Goal: Transaction & Acquisition: Subscribe to service/newsletter

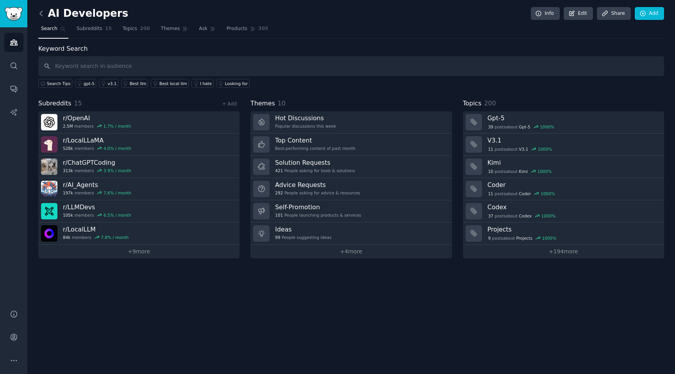
click at [42, 15] on icon at bounding box center [41, 13] width 8 height 8
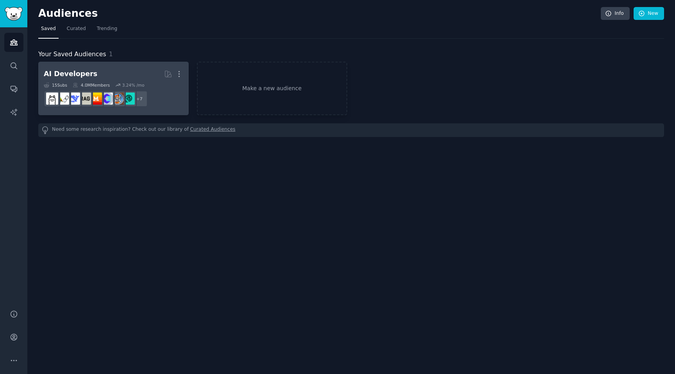
click at [112, 85] on div "15 Sub s 4.0M Members 3.24 % /mo" at bounding box center [114, 84] width 140 height 5
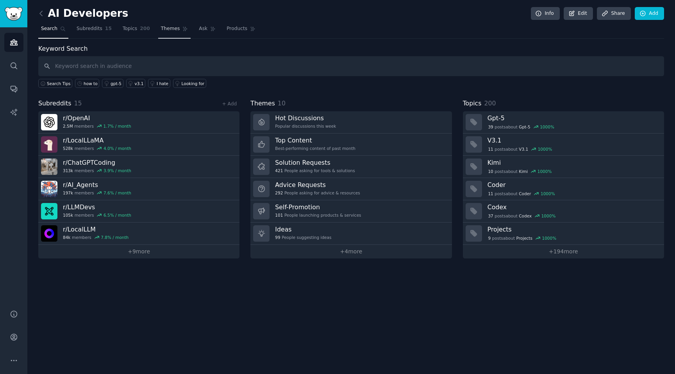
click at [158, 27] on link "Themes" at bounding box center [174, 31] width 33 height 16
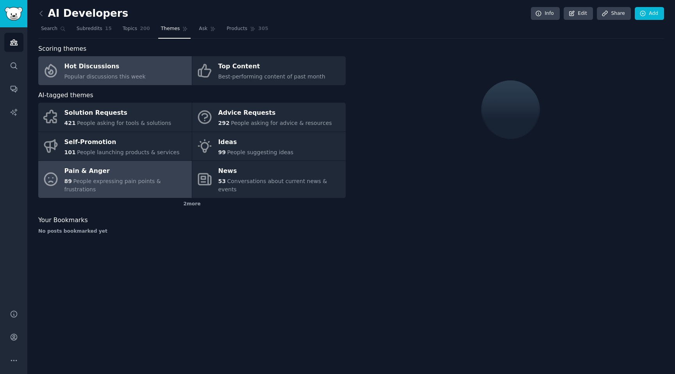
click at [142, 172] on div "Pain & Anger" at bounding box center [126, 171] width 124 height 13
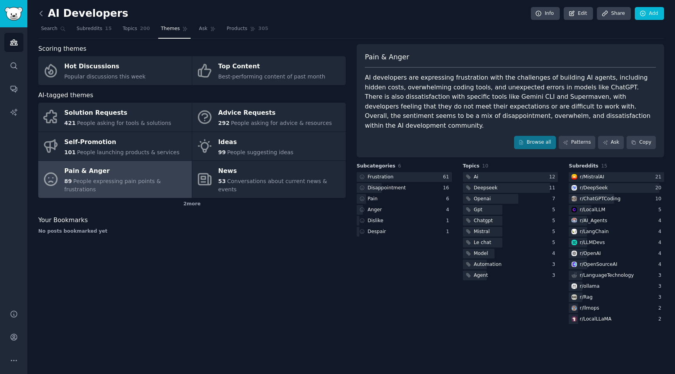
click at [45, 16] on icon at bounding box center [41, 13] width 8 height 8
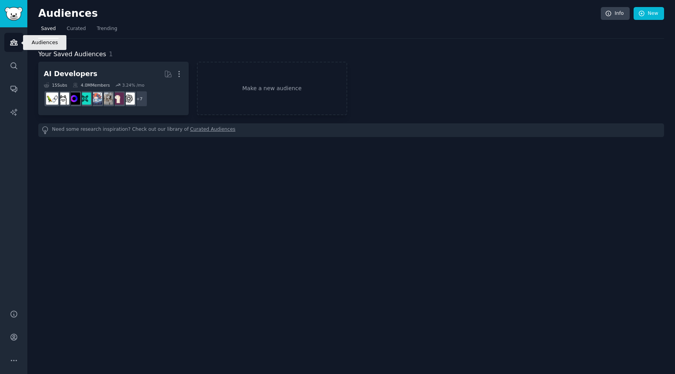
click at [13, 45] on icon "Sidebar" at bounding box center [14, 42] width 8 height 8
click at [74, 29] on span "Curated" at bounding box center [76, 28] width 19 height 7
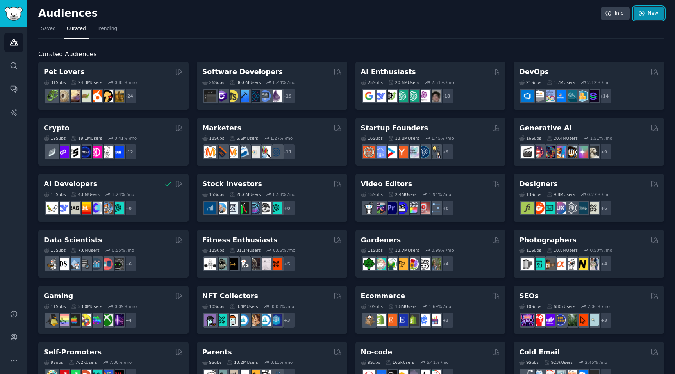
click at [643, 17] on link "New" at bounding box center [649, 13] width 30 height 13
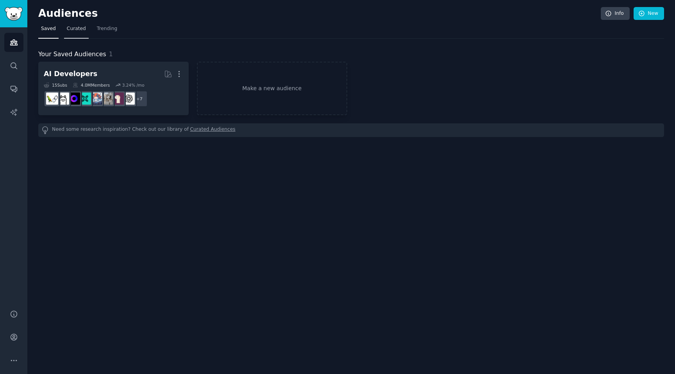
click at [74, 29] on span "Curated" at bounding box center [76, 28] width 19 height 7
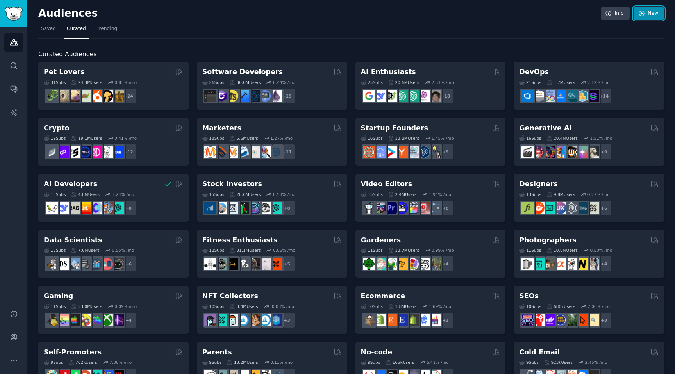
click at [648, 17] on link "New" at bounding box center [649, 13] width 30 height 13
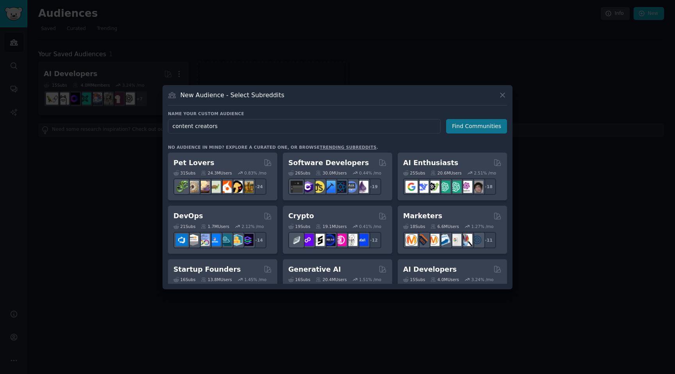
type input "content creators"
click at [493, 131] on button "Find Communities" at bounding box center [476, 126] width 61 height 14
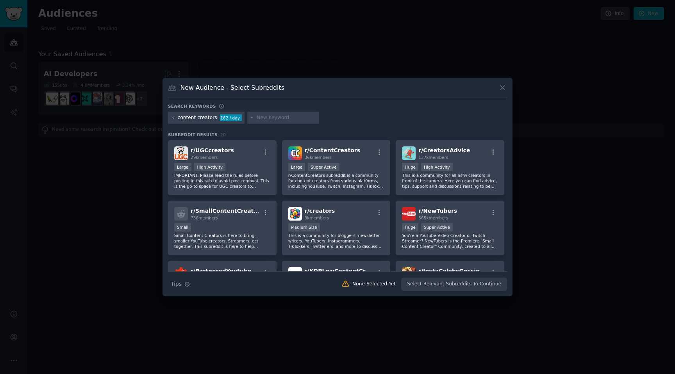
click at [272, 120] on input "text" at bounding box center [286, 118] width 59 height 7
type input "youtubers"
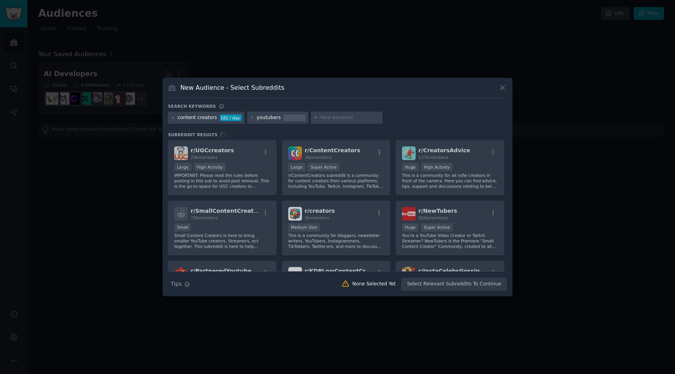
click at [342, 105] on div "Search keywords" at bounding box center [337, 108] width 339 height 8
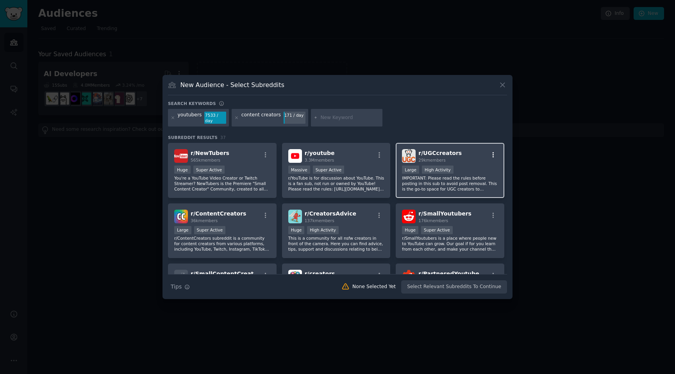
click at [491, 152] on icon "button" at bounding box center [493, 155] width 7 height 7
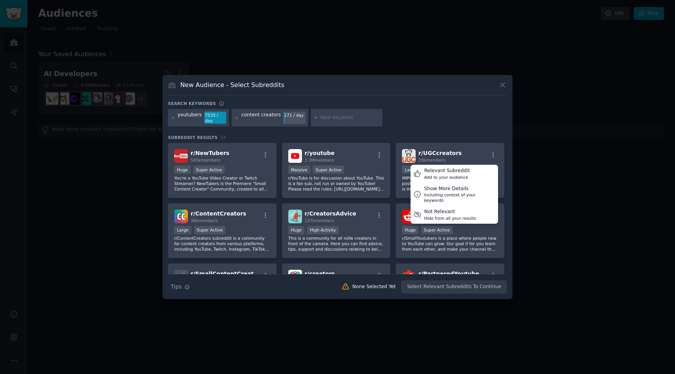
click at [478, 126] on div "youtubers 7533 / day content creators 171 / day" at bounding box center [337, 119] width 339 height 21
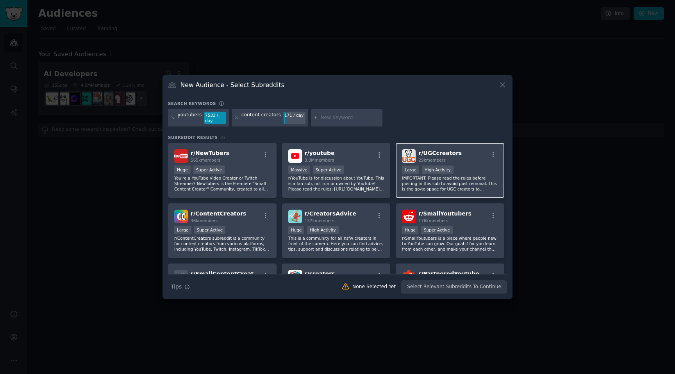
click at [469, 169] on div ">= 80th percentile for submissions / day Large High Activity" at bounding box center [450, 171] width 96 height 10
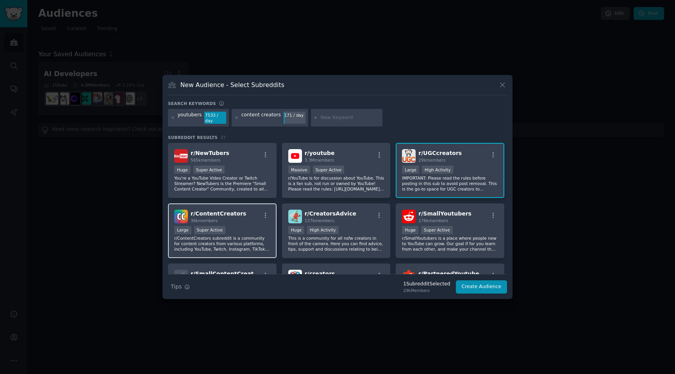
click at [243, 233] on div ">= 95th percentile for submissions / day Large Super Active" at bounding box center [222, 231] width 96 height 10
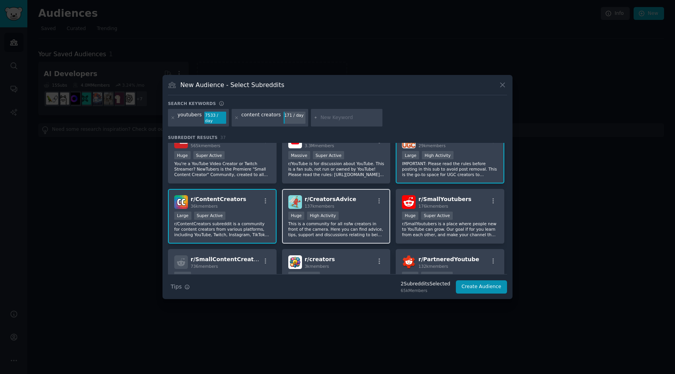
scroll to position [16, 0]
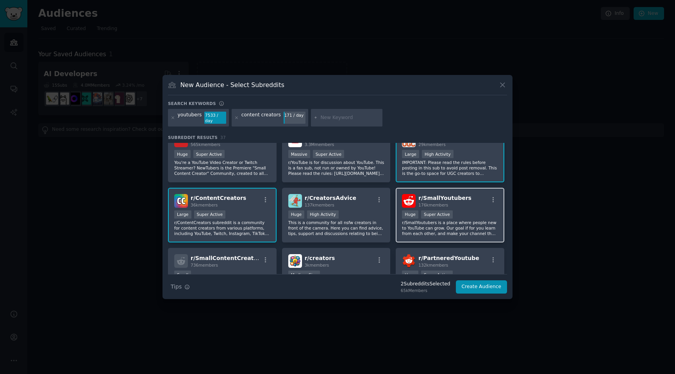
click at [423, 228] on p "r/SmallYoutubers is a place where people new to YouTube can grow. Our goal if f…" at bounding box center [450, 228] width 96 height 16
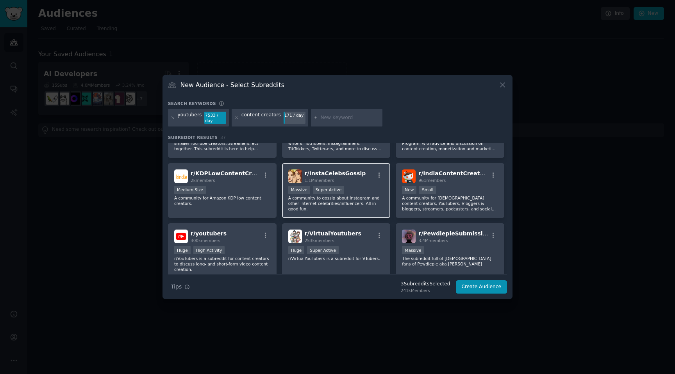
scroll to position [161, 0]
click at [446, 201] on p "A community for Indian content creators, YouTubers, Vloggers & bloggers, stream…" at bounding box center [450, 203] width 96 height 16
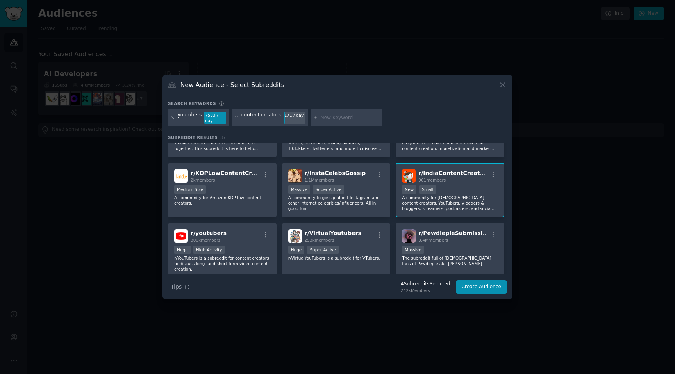
click at [446, 201] on p "A community for Indian content creators, YouTubers, Vloggers & bloggers, stream…" at bounding box center [450, 203] width 96 height 16
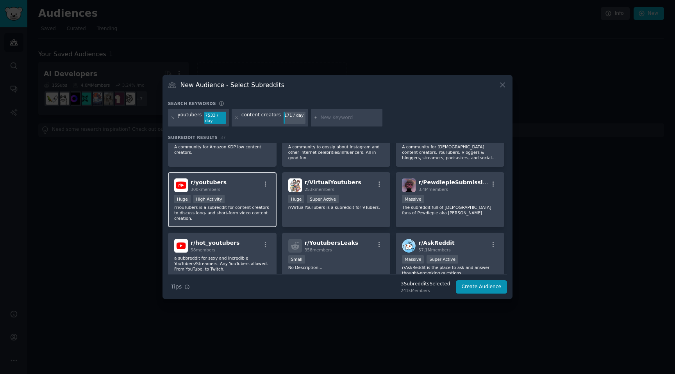
click at [240, 208] on p "r/YouTubers is a subreddit for content creators to discuss long- and short-form…" at bounding box center [222, 213] width 96 height 16
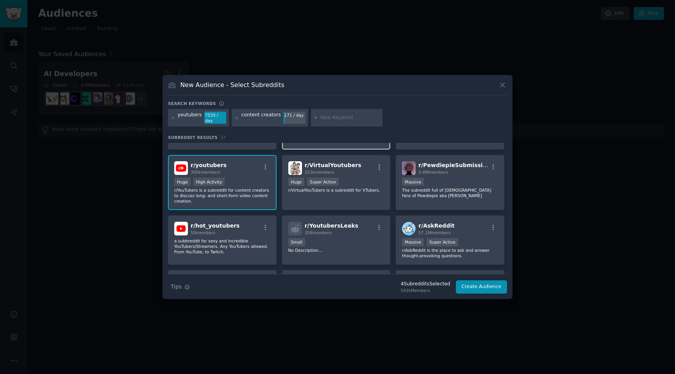
scroll to position [235, 0]
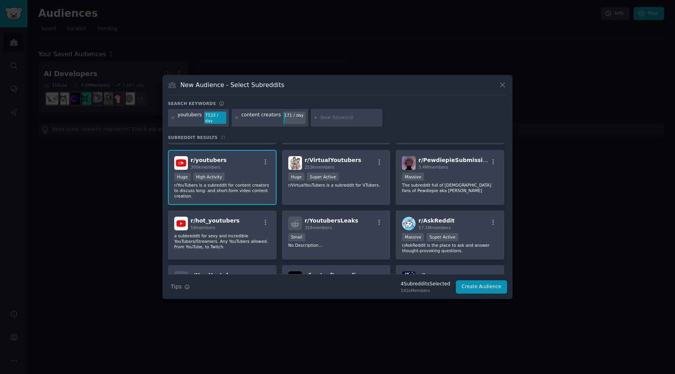
click at [254, 189] on p "r/YouTubers is a subreddit for content creators to discuss long- and short-form…" at bounding box center [222, 191] width 96 height 16
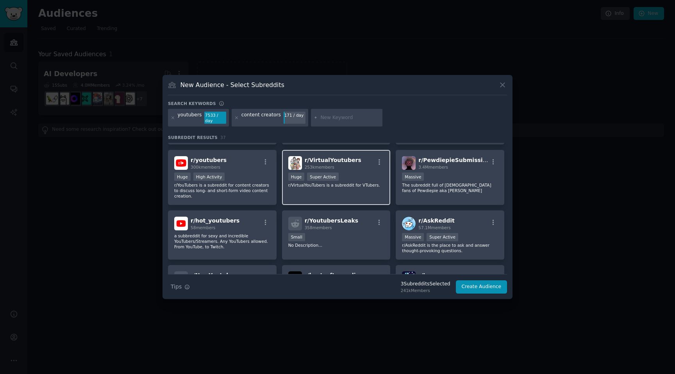
scroll to position [0, 0]
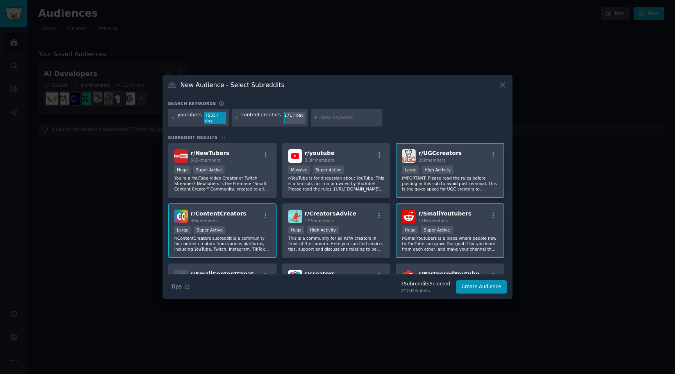
click at [328, 122] on div at bounding box center [347, 118] width 72 height 18
click at [327, 119] on input "text" at bounding box center [350, 118] width 59 height 7
type input "tiktok"
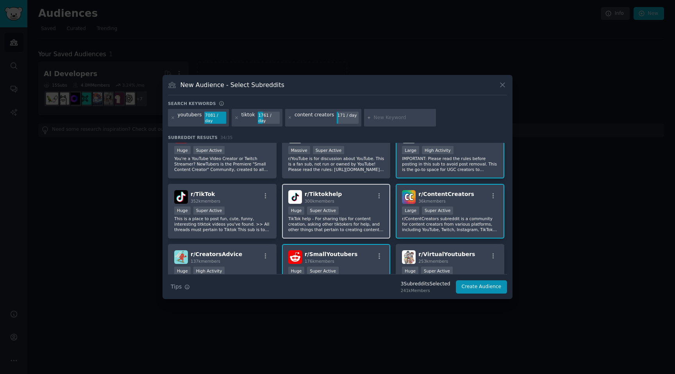
scroll to position [25, 0]
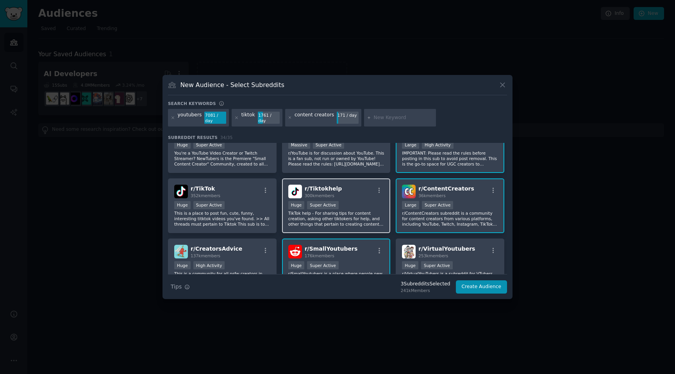
click at [339, 223] on p "TikTok help - For sharing tips for content creation, asking other tiktokers for…" at bounding box center [336, 219] width 96 height 16
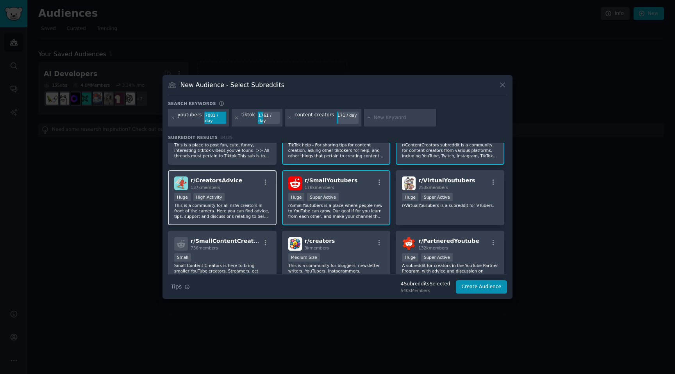
scroll to position [95, 0]
click at [235, 209] on p "This is a community for all nsfw creators in front of the camera. Here you can …" at bounding box center [222, 210] width 96 height 16
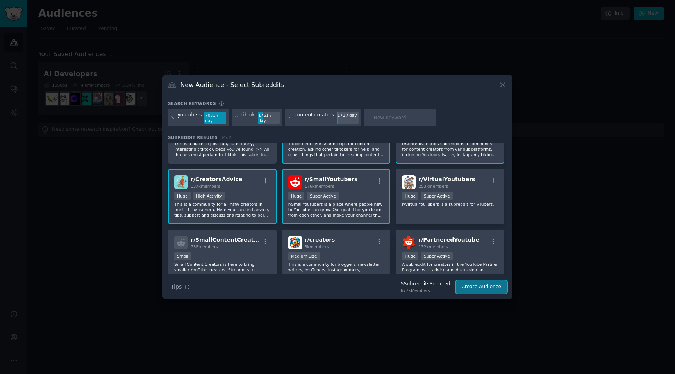
click at [479, 281] on button "Create Audience" at bounding box center [482, 287] width 52 height 13
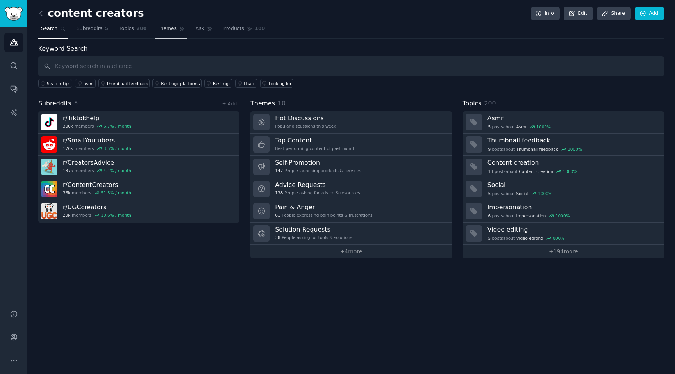
click at [170, 32] on span "Themes" at bounding box center [167, 28] width 19 height 7
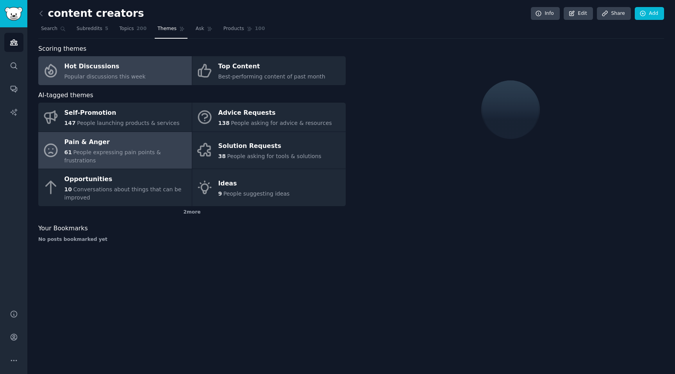
click at [126, 153] on span "People expressing pain points & frustrations" at bounding box center [112, 156] width 97 height 14
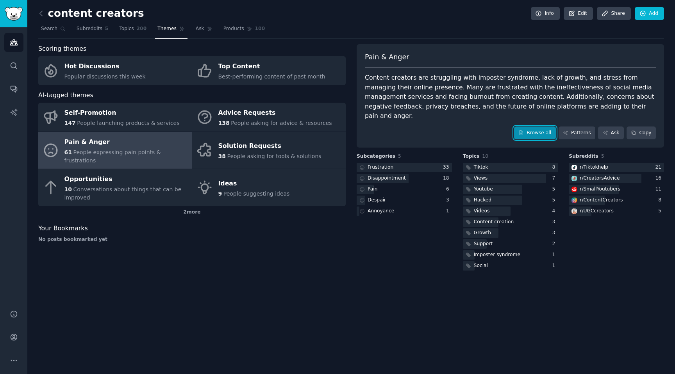
click at [533, 128] on link "Browse all" at bounding box center [535, 133] width 42 height 13
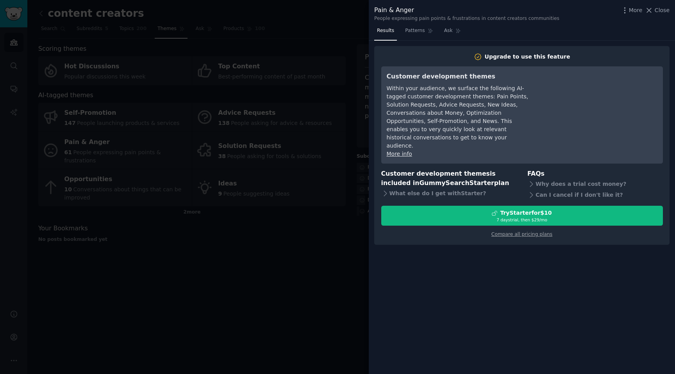
click at [336, 168] on div at bounding box center [337, 187] width 675 height 374
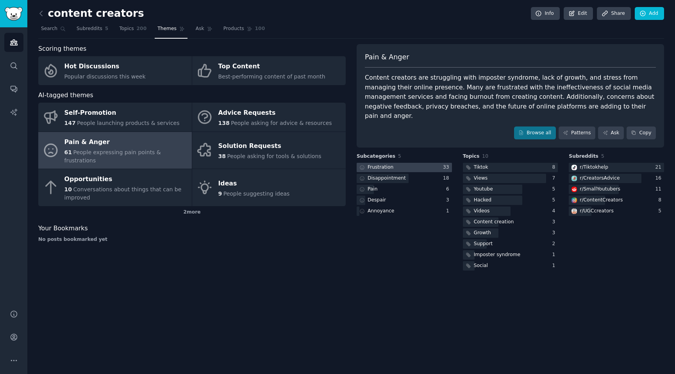
click at [394, 163] on div at bounding box center [404, 168] width 95 height 10
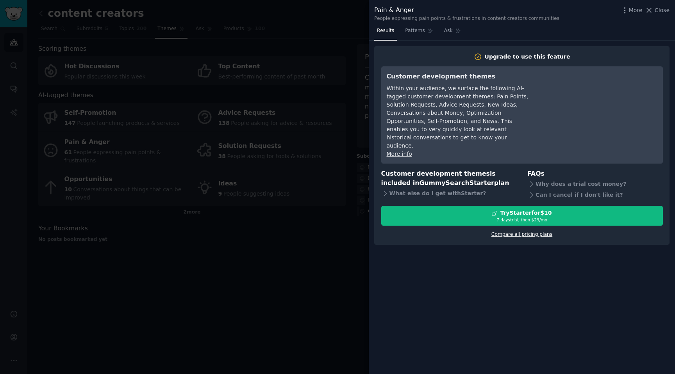
click at [527, 232] on link "Compare all pricing plans" at bounding box center [522, 234] width 61 height 5
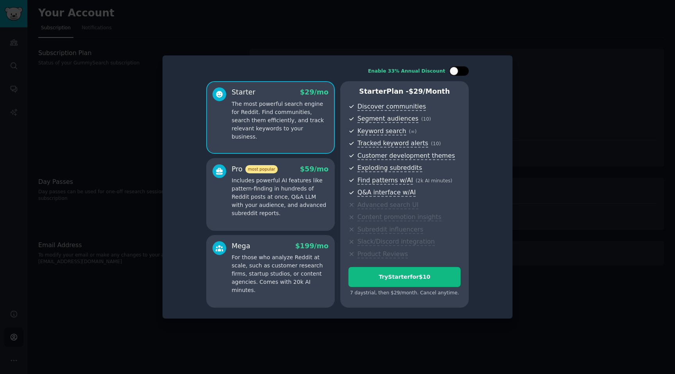
click at [455, 69] on div at bounding box center [454, 71] width 9 height 9
click at [455, 69] on div at bounding box center [460, 70] width 20 height 9
checkbox input "false"
click at [3, 0] on div "​ Enable 33% Annual Discount Starter $ 29 /mo The most powerful search engine f…" at bounding box center [338, 187] width 670 height 374
click at [602, 65] on div at bounding box center [337, 187] width 675 height 374
